Goal: Task Accomplishment & Management: Manage account settings

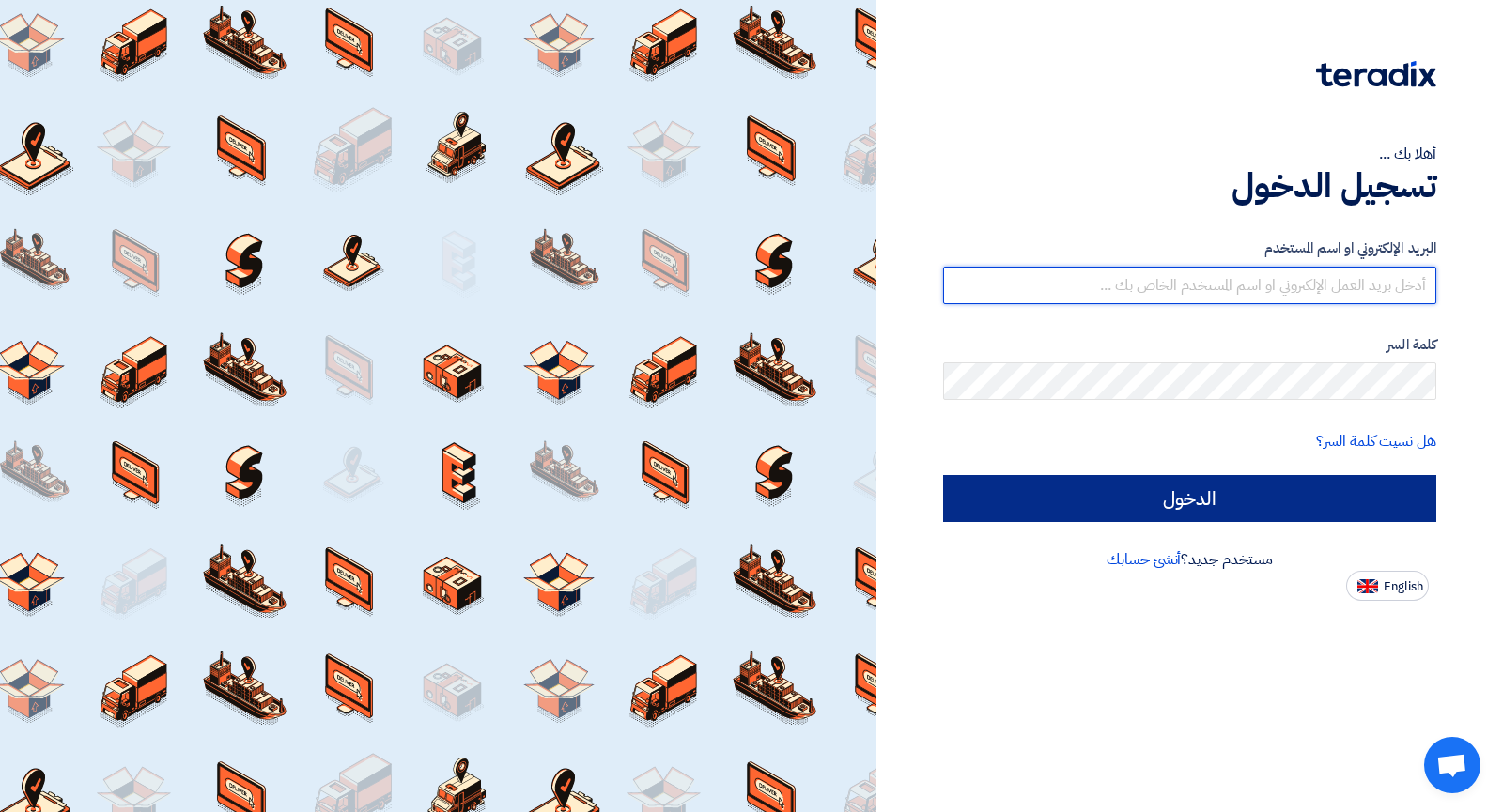
type input "[EMAIL_ADDRESS][DOMAIN_NAME]"
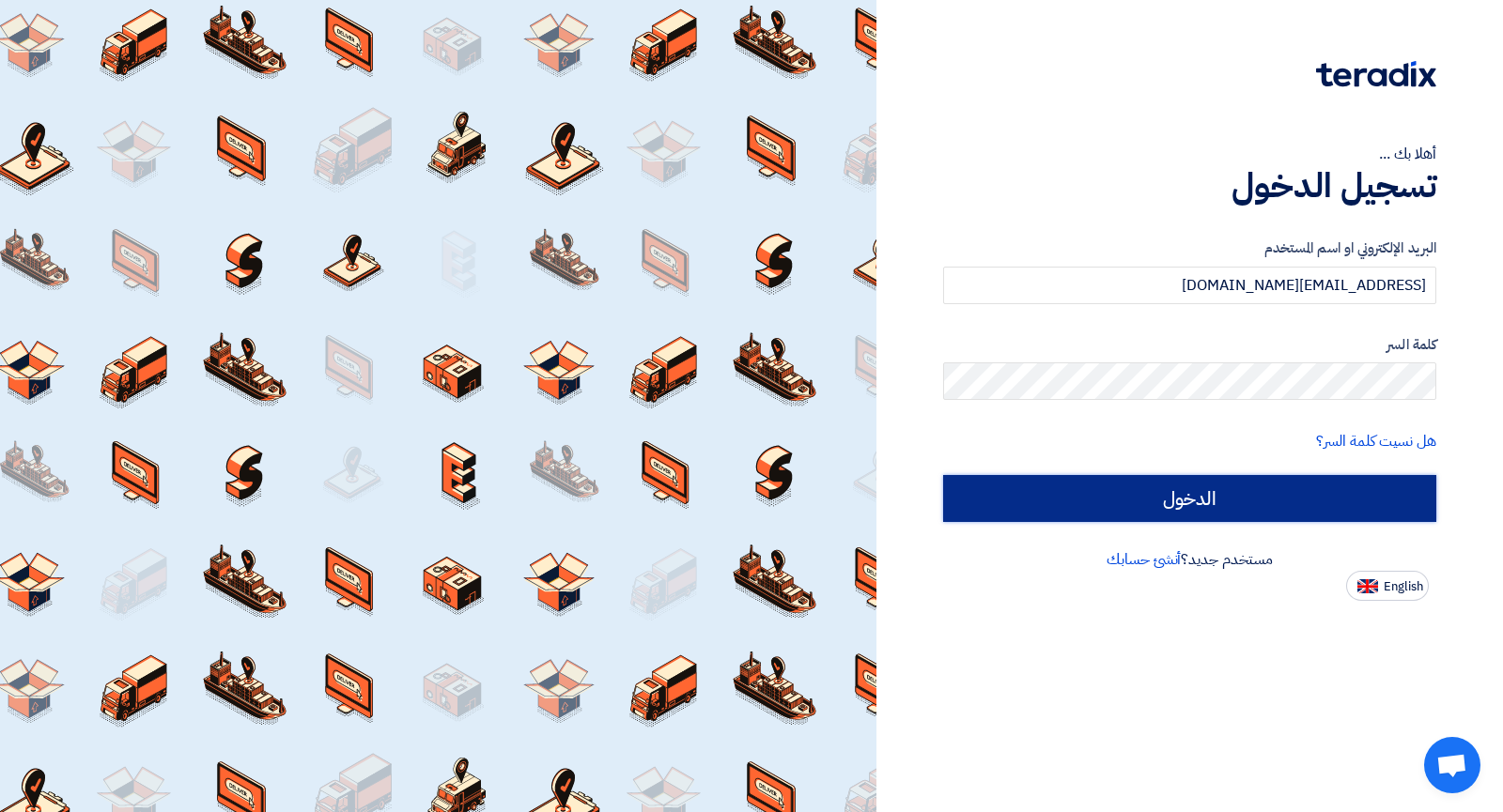
click at [1231, 489] on input "الدخول" at bounding box center [1189, 498] width 494 height 47
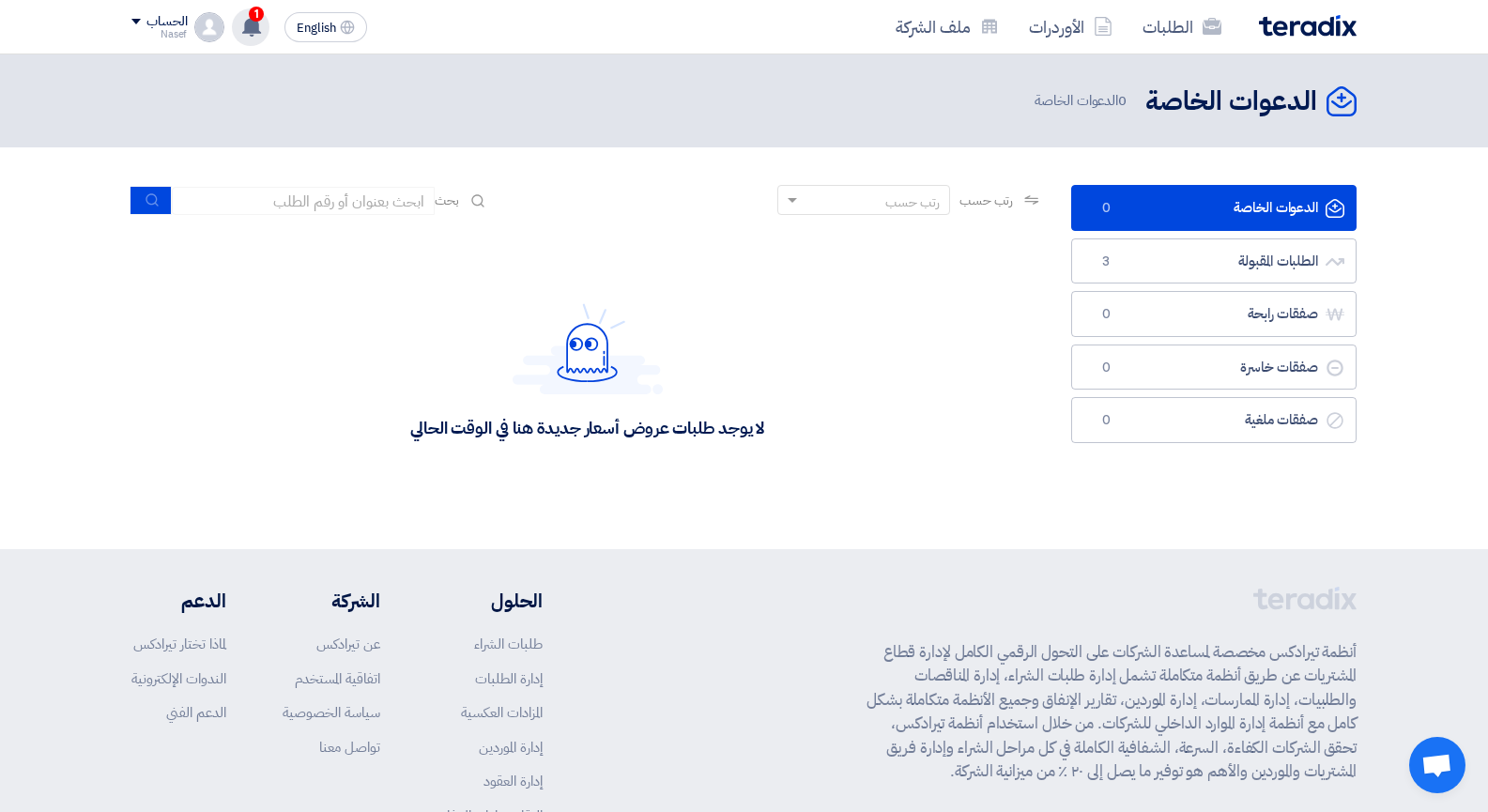
click at [257, 35] on icon at bounding box center [251, 26] width 20 height 20
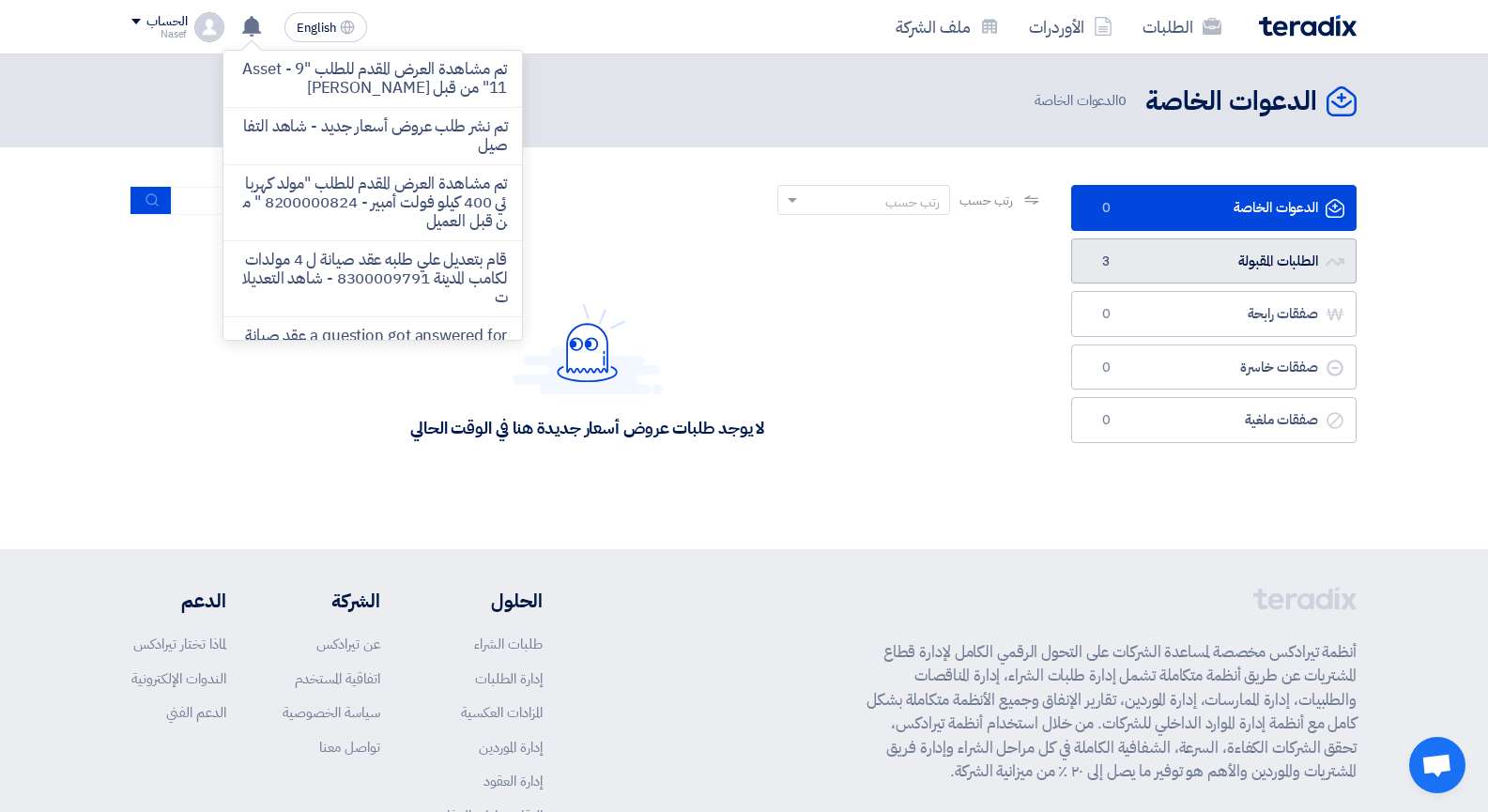
click at [1236, 252] on link "الطلبات المقبولة الطلبات المقبولة 3" at bounding box center [1215, 262] width 286 height 46
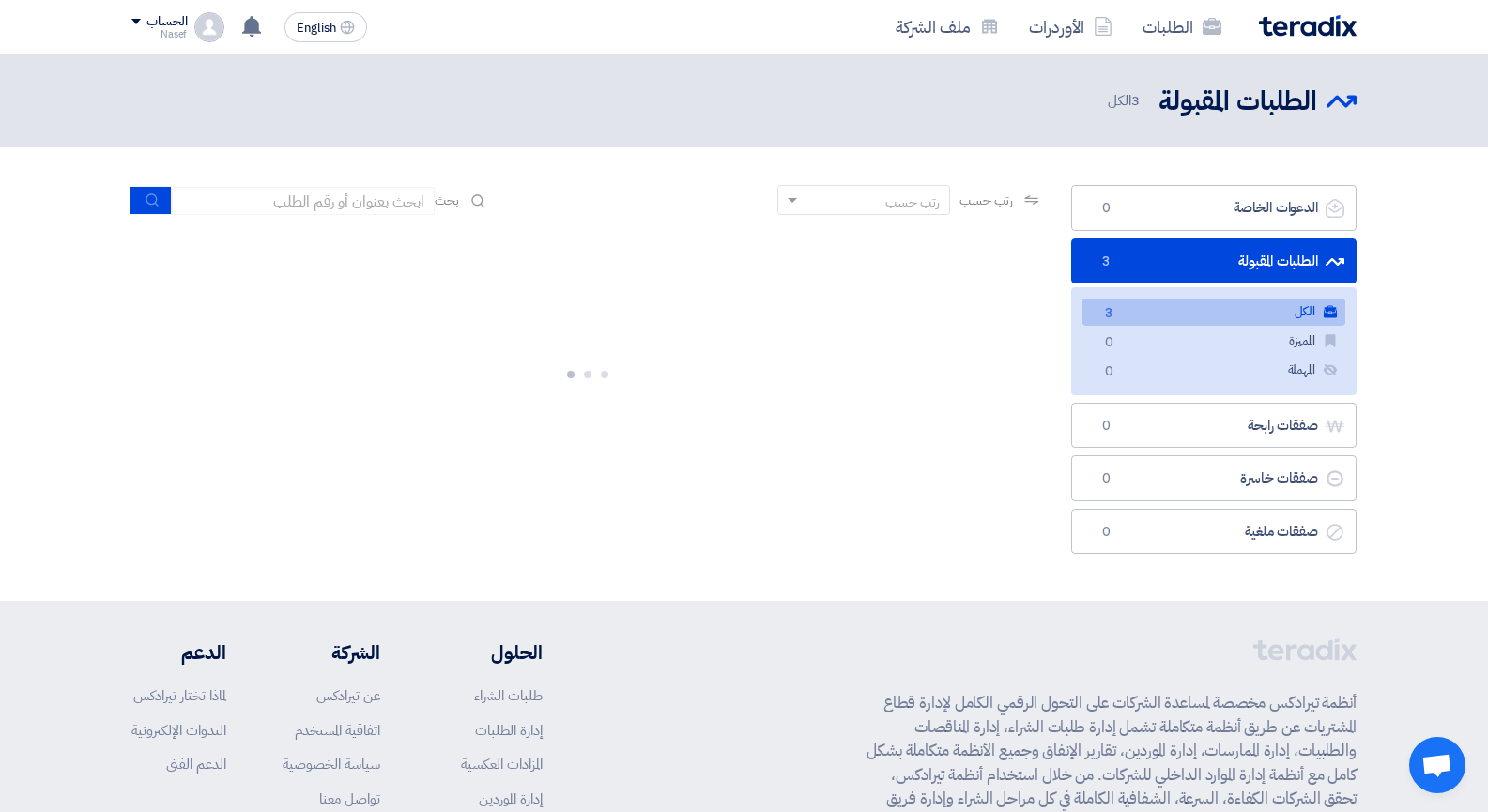
click at [1222, 312] on link "الكل الكل 3" at bounding box center [1214, 312] width 263 height 27
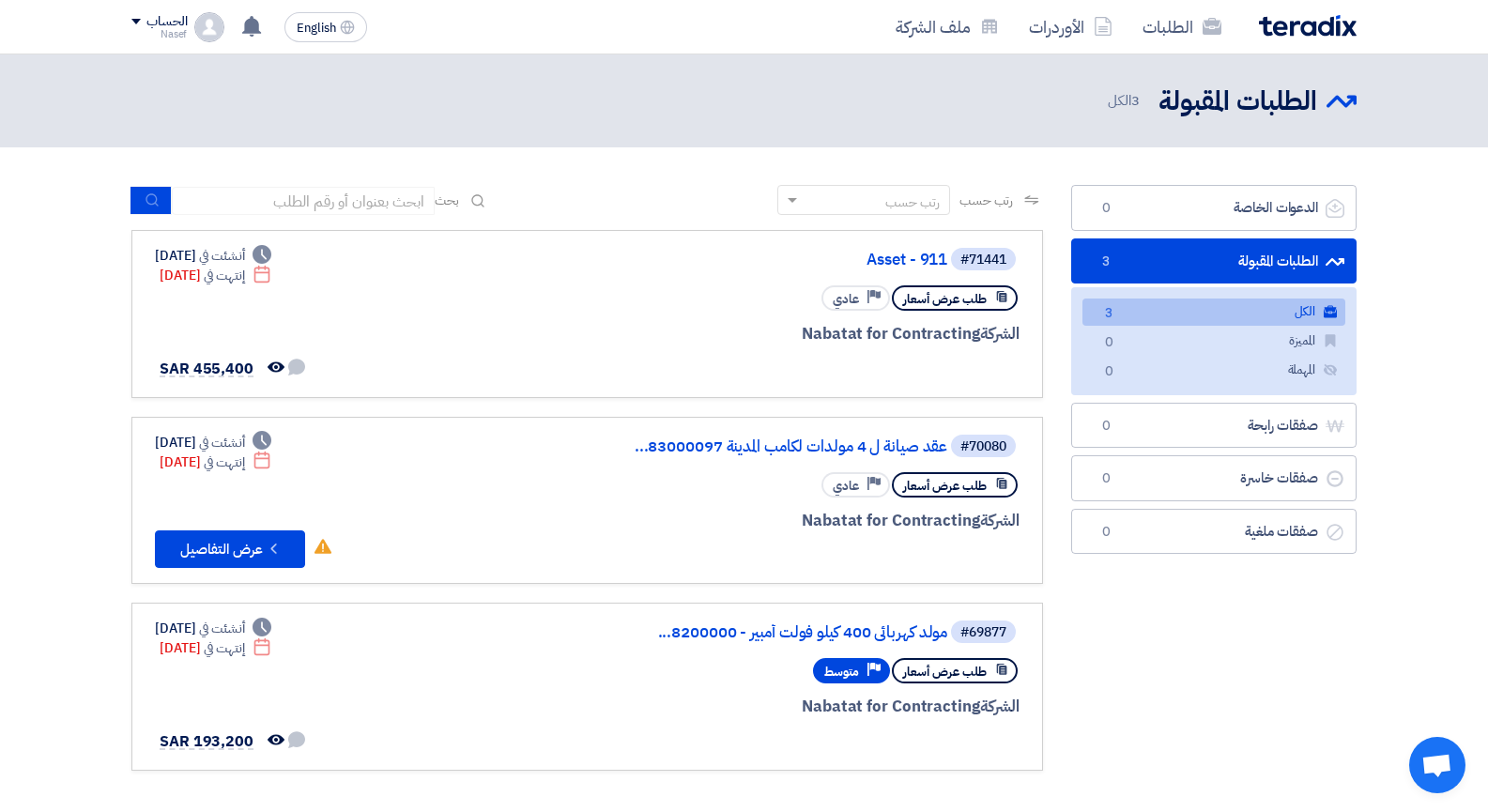
click at [1250, 255] on link "الطلبات المقبولة الطلبات المقبولة 3" at bounding box center [1215, 262] width 286 height 46
click at [1174, 17] on link "الطلبات" at bounding box center [1182, 27] width 109 height 44
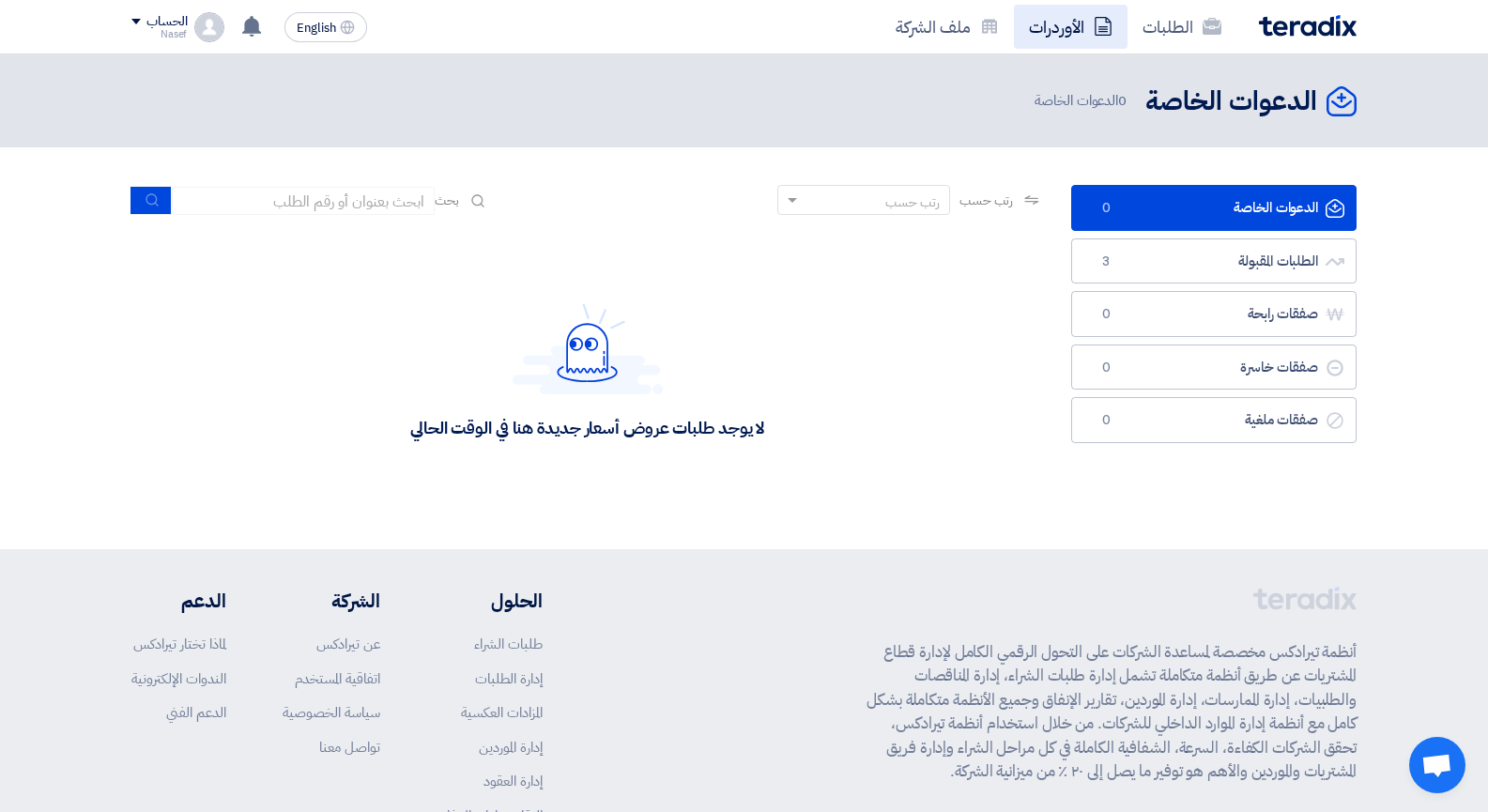
click at [1063, 23] on link "الأوردرات" at bounding box center [1071, 27] width 114 height 44
